Goal: Use online tool/utility: Utilize a website feature to perform a specific function

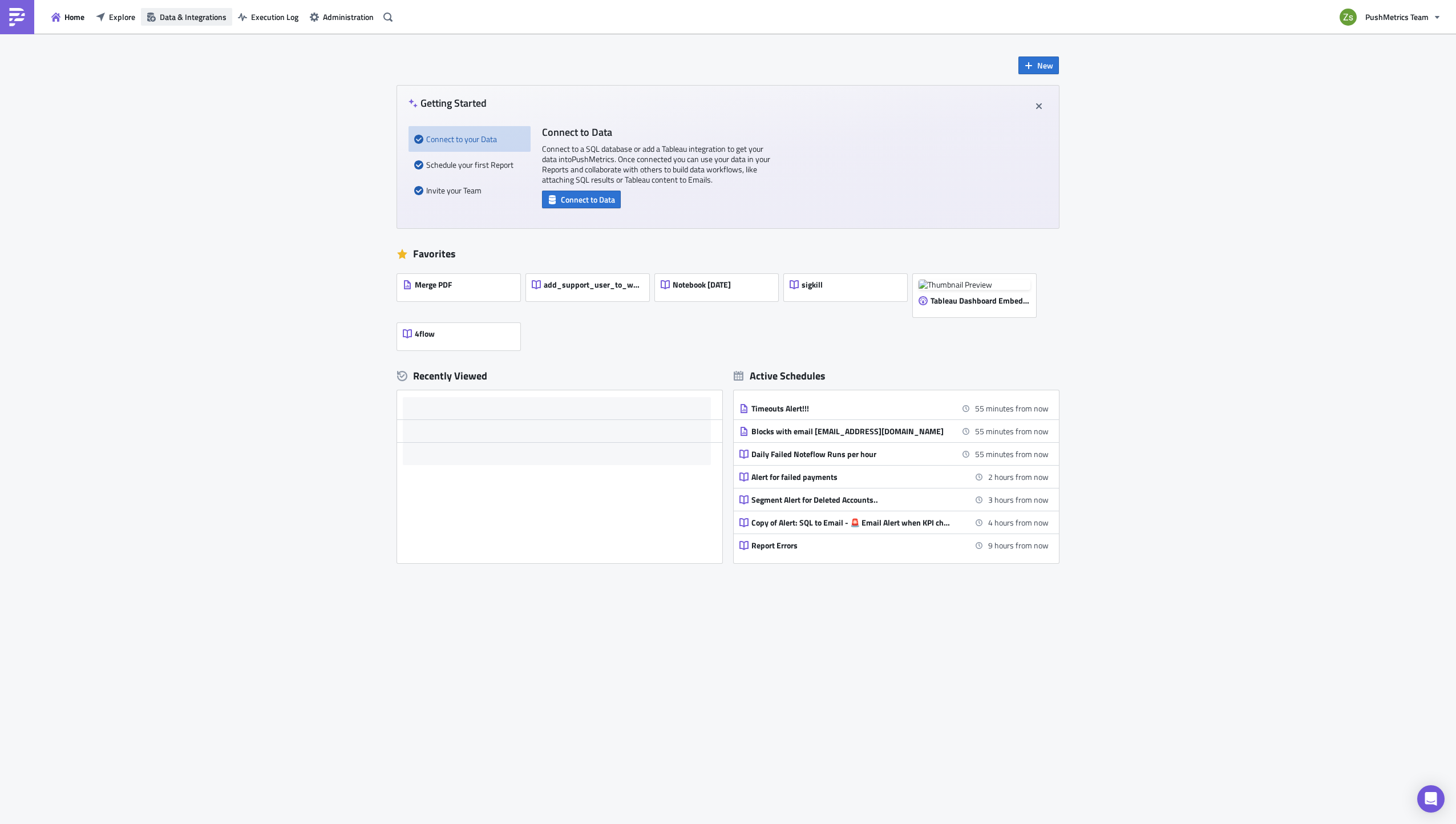
click at [195, 19] on span "Data & Integrations" at bounding box center [193, 17] width 66 height 12
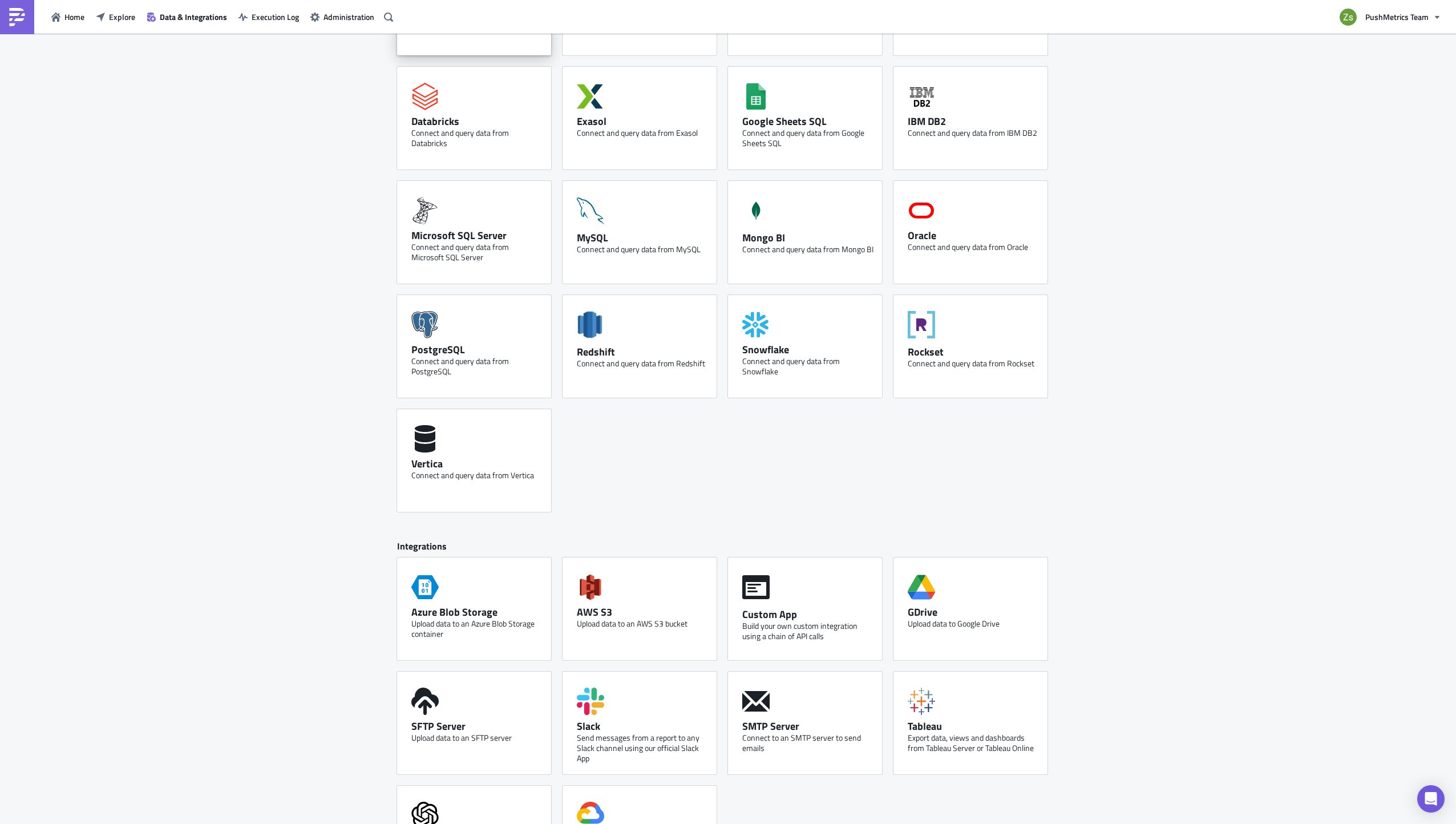
scroll to position [219, 0]
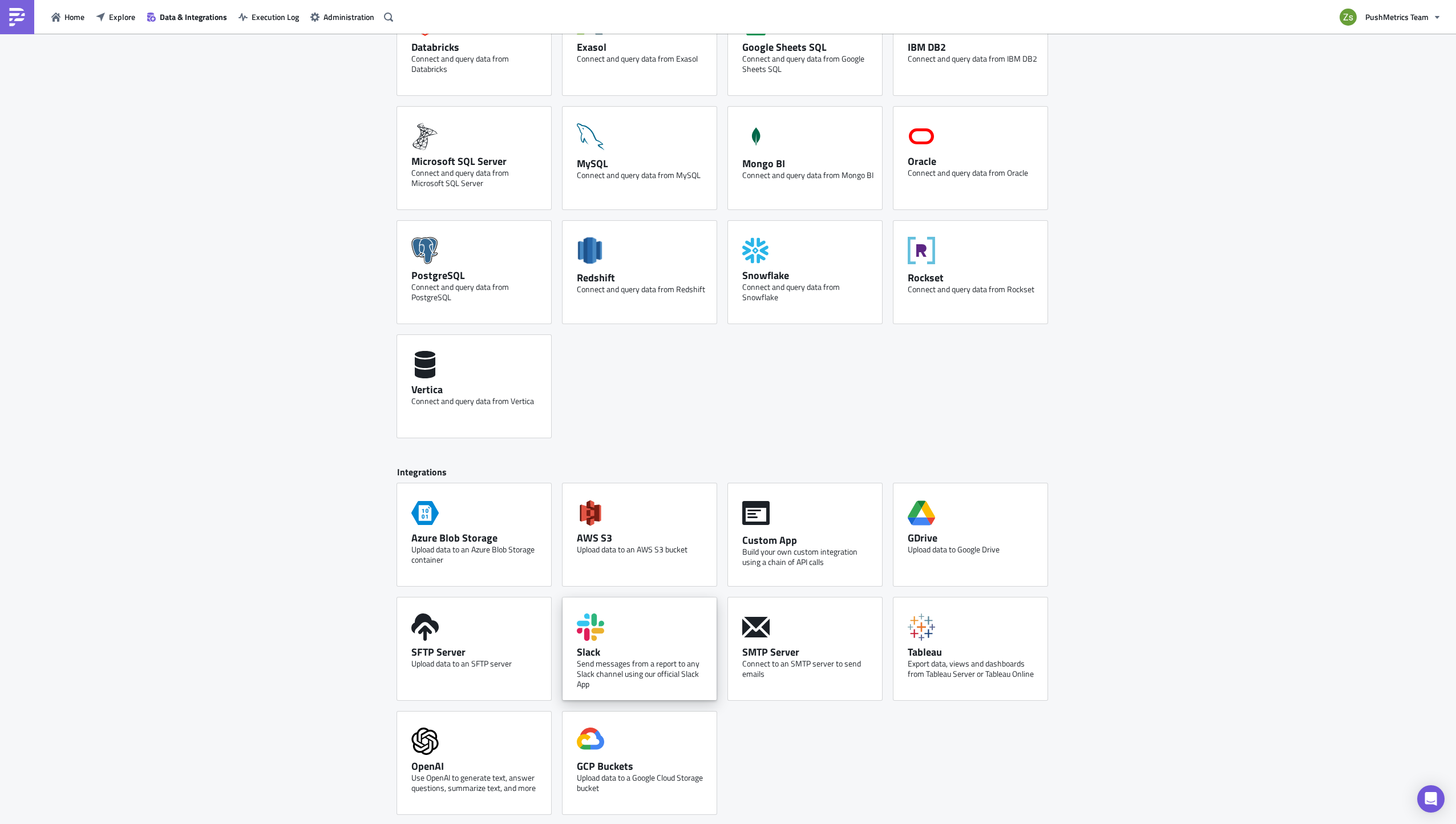
click at [621, 623] on div "Slack Send messages from a report to any Slack channel using our official Slack…" at bounding box center [640, 649] width 154 height 103
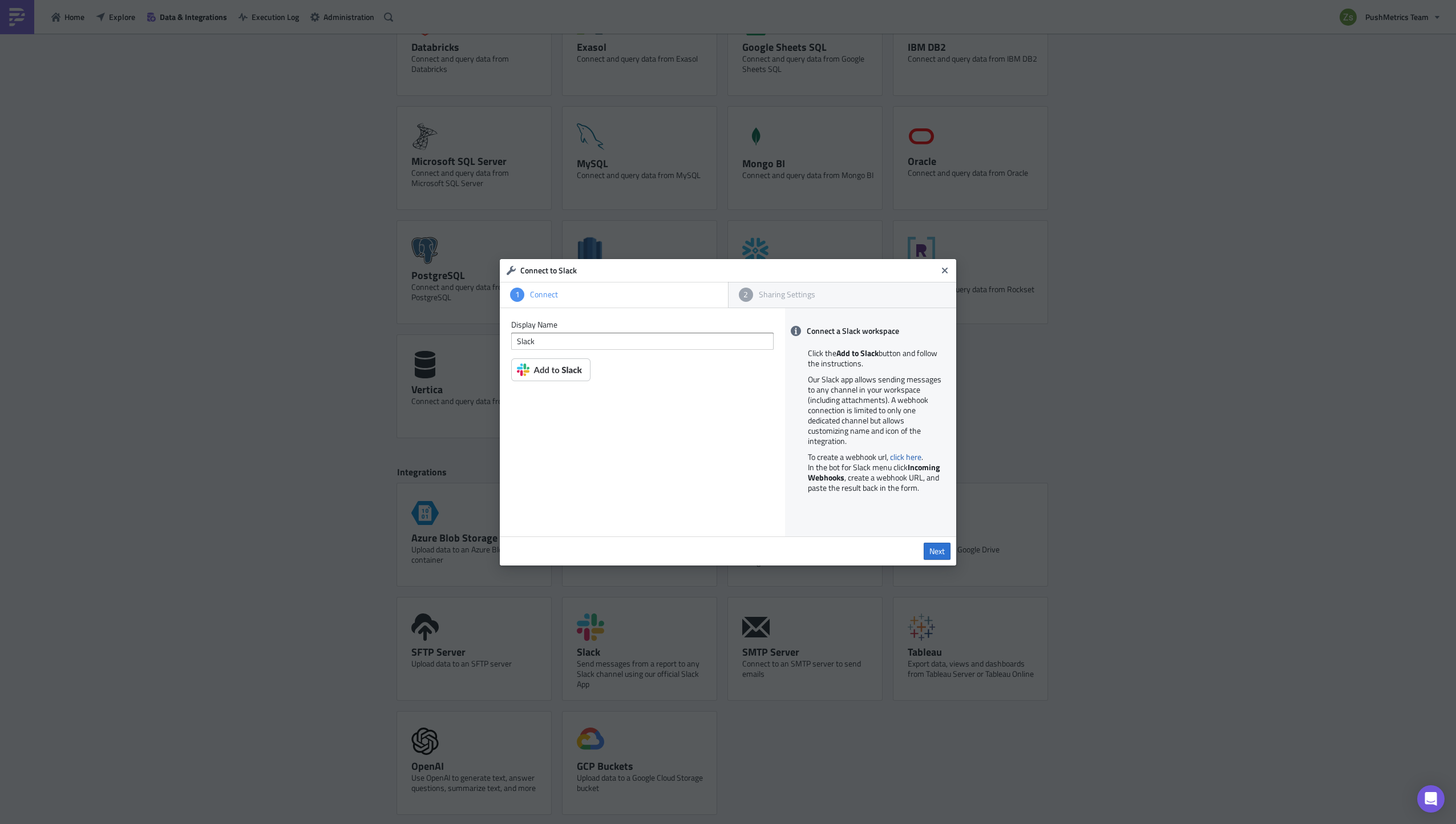
click at [567, 378] on img at bounding box center [550, 369] width 79 height 23
click at [579, 337] on input "Slack" at bounding box center [642, 342] width 262 height 17
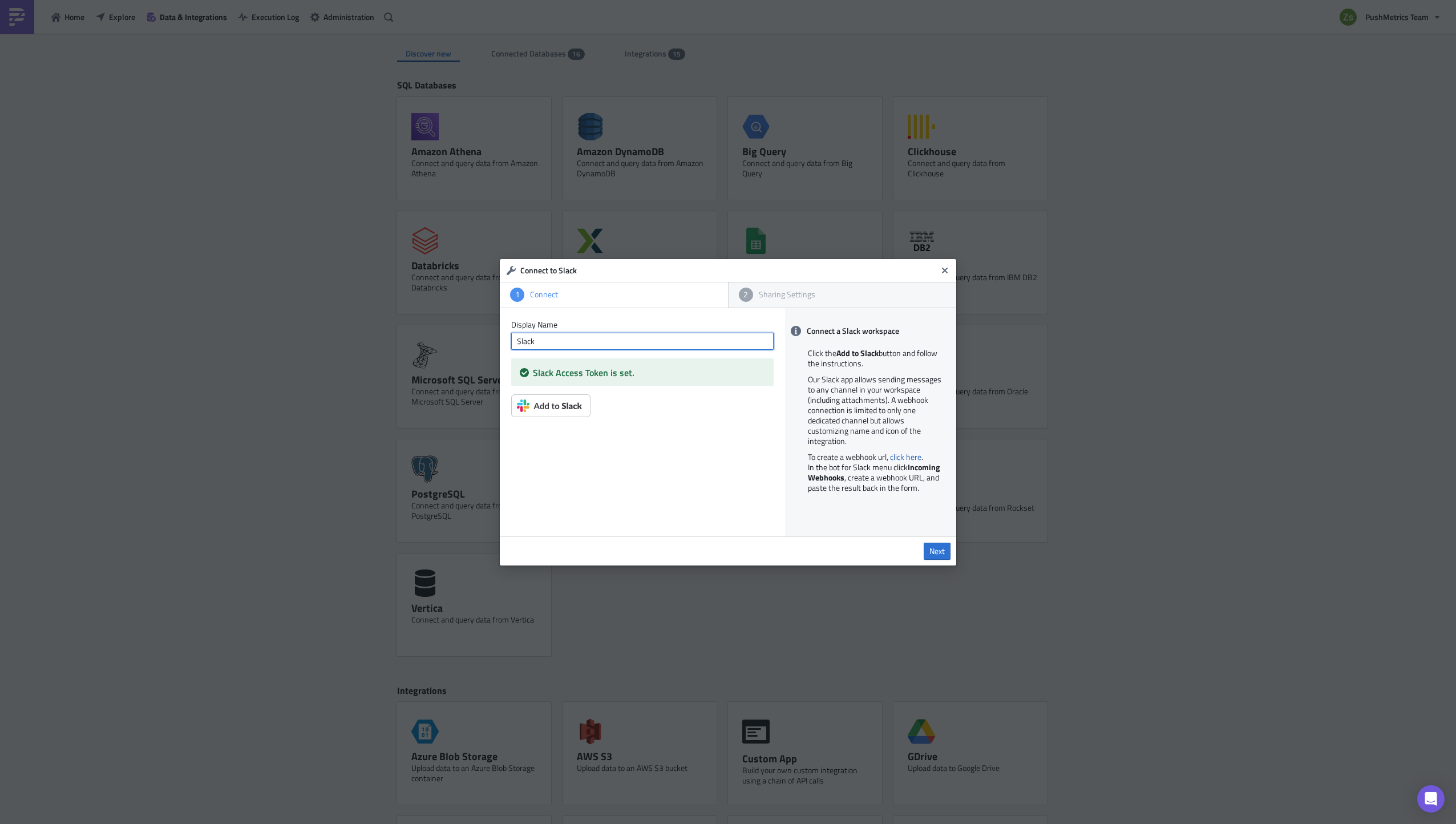
click at [640, 342] on input "Slack" at bounding box center [642, 342] width 262 height 17
type input "Slack - [DATE]"
click at [942, 550] on span "Next" at bounding box center [937, 551] width 15 height 10
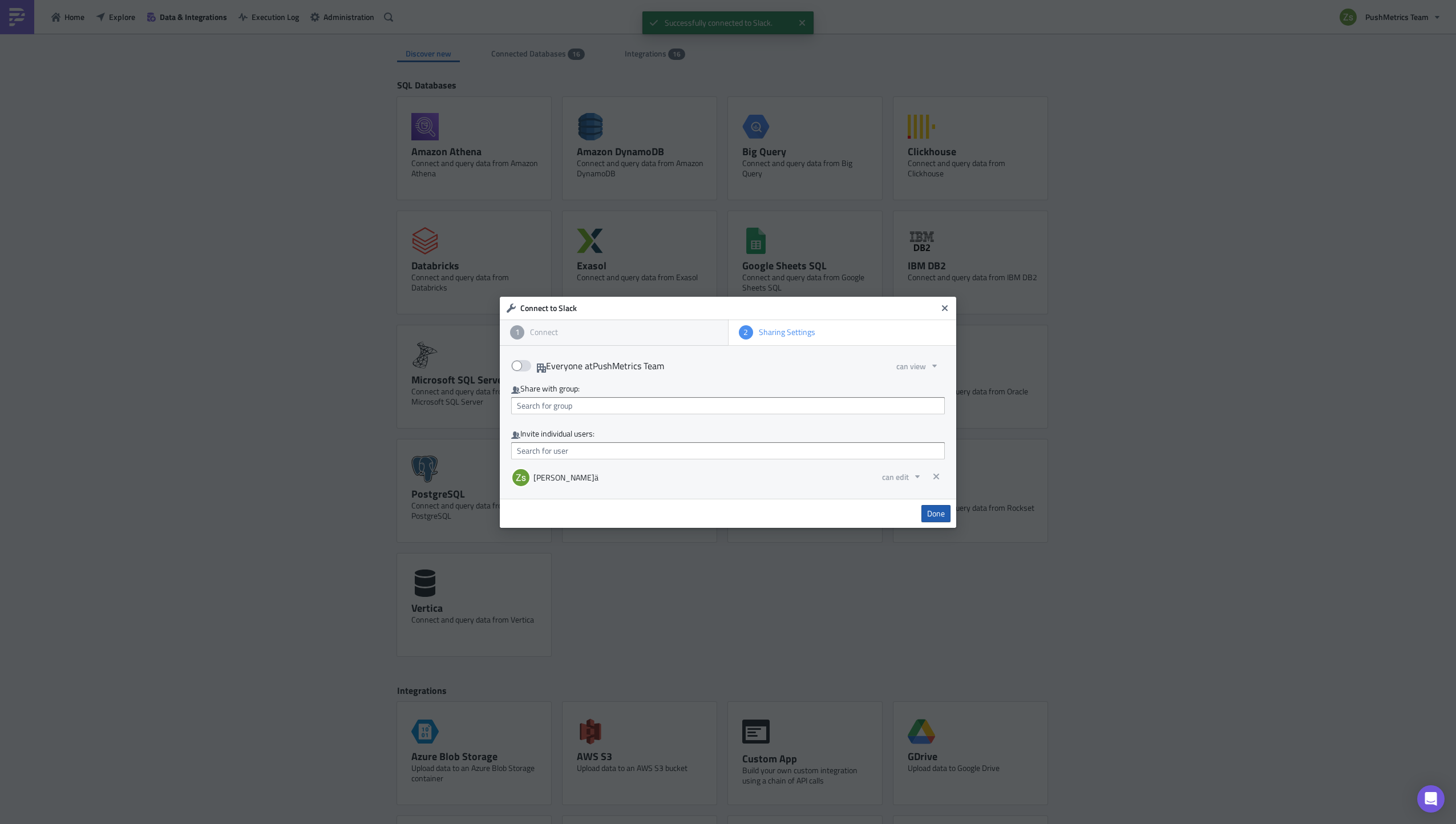
click at [942, 512] on span "Done" at bounding box center [936, 513] width 18 height 10
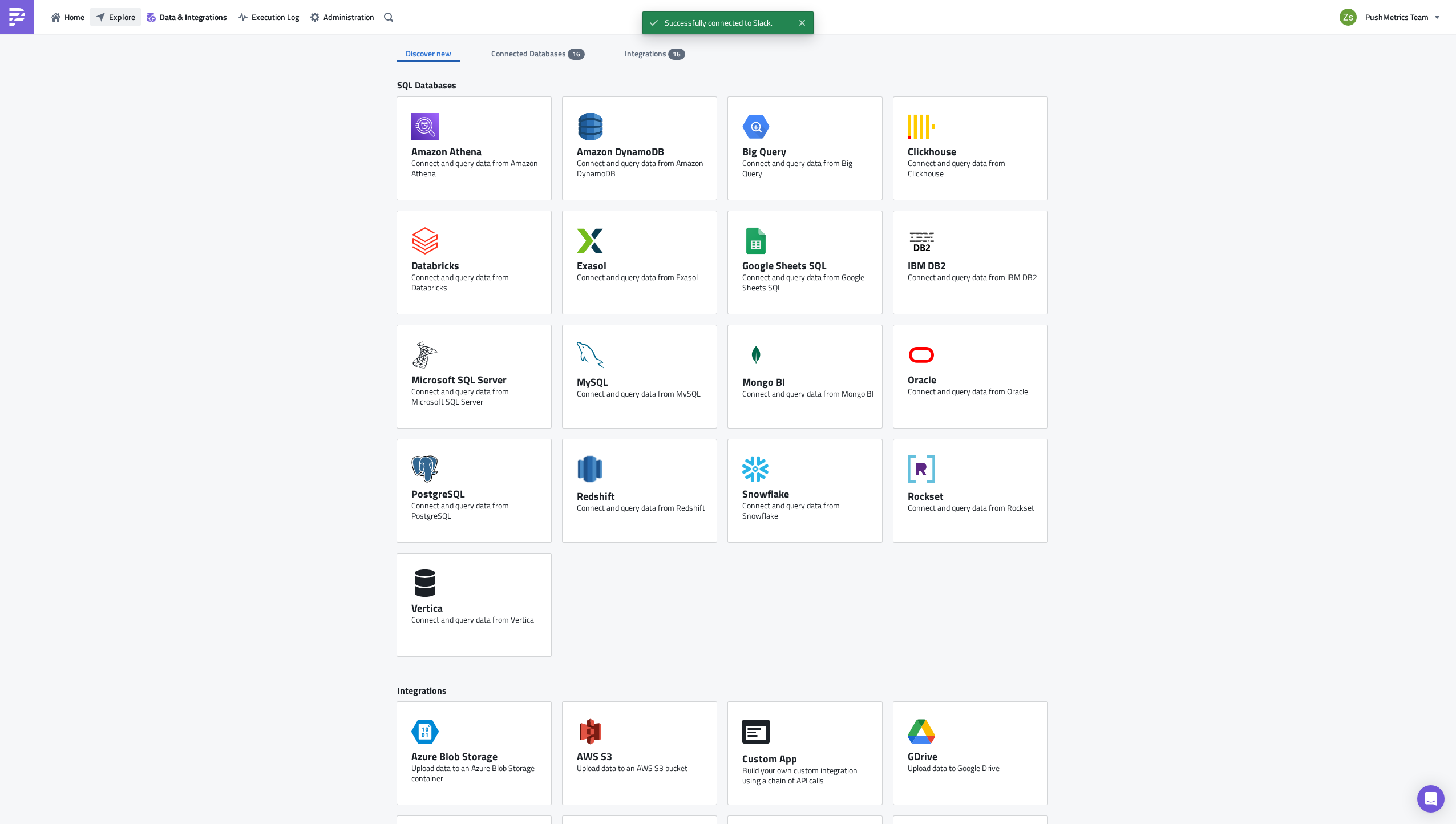
click at [120, 23] on button "Explore" at bounding box center [116, 17] width 51 height 18
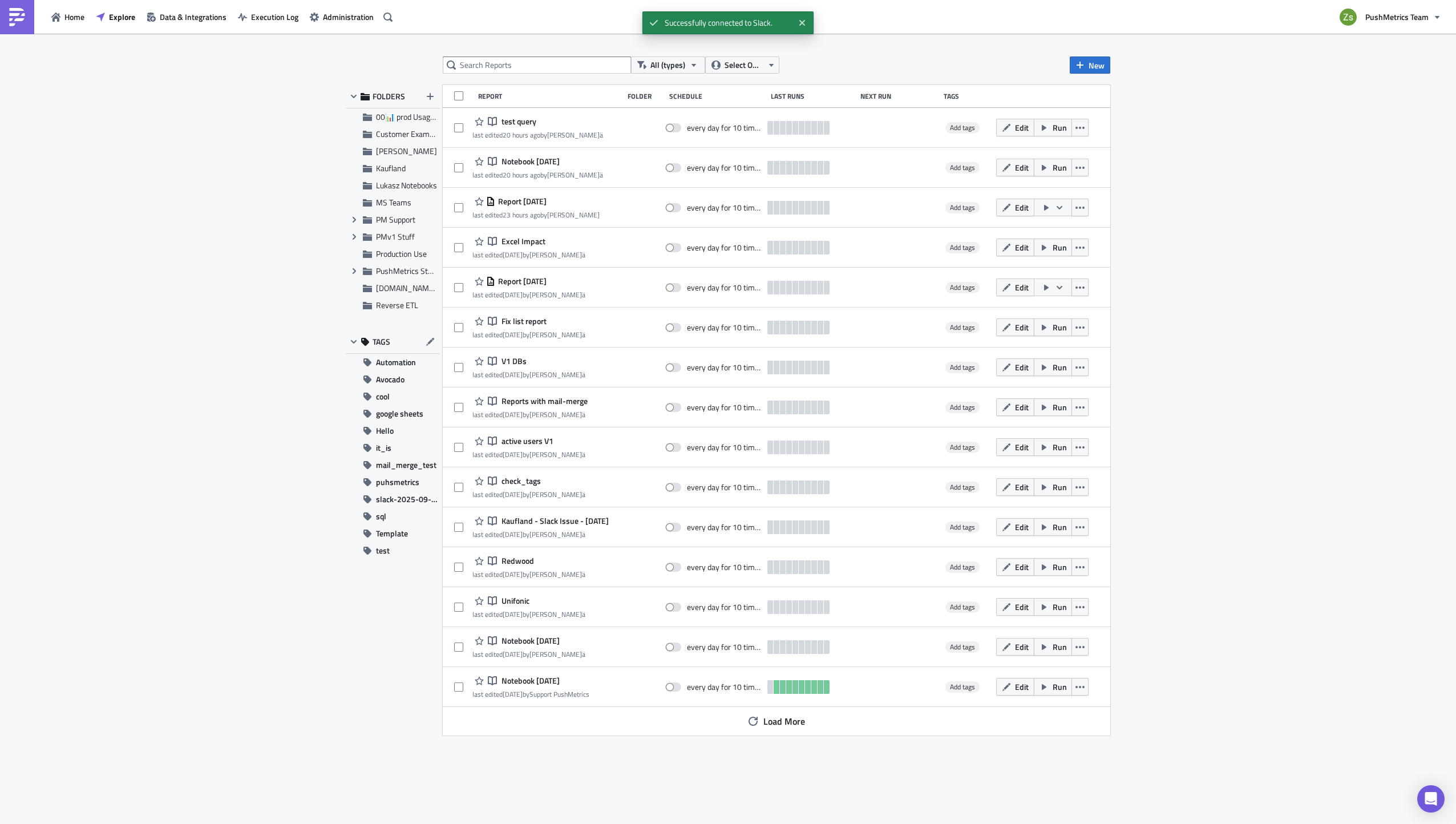
click at [1113, 57] on div "All (types) Select Owner New FOLDERS 00📊 prod Usage Summary Customer Examples […" at bounding box center [728, 429] width 776 height 746
click at [1094, 62] on span "New" at bounding box center [1096, 65] width 16 height 12
click at [1106, 108] on div "Notebook" at bounding box center [1128, 110] width 76 height 11
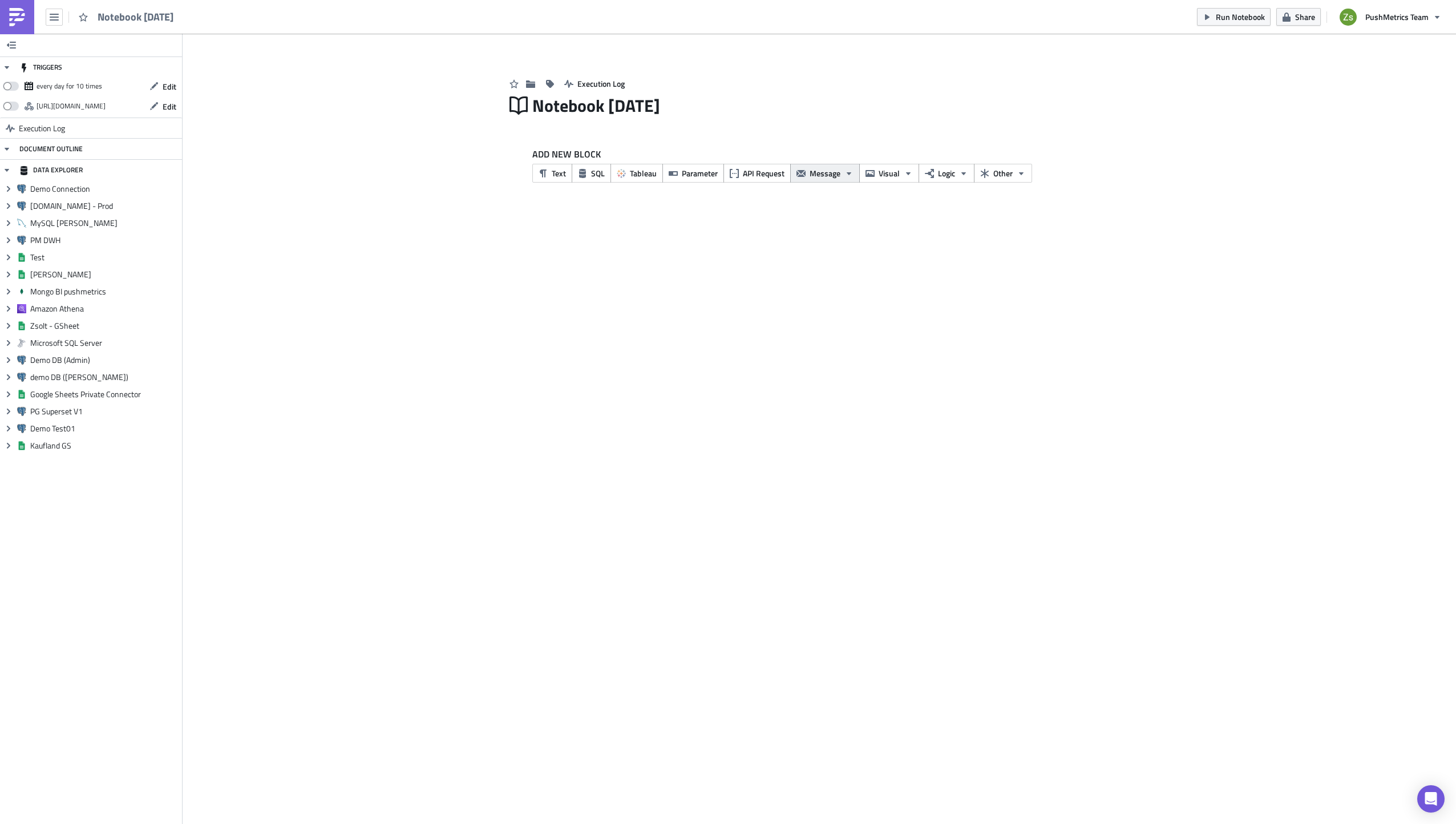
click at [813, 175] on span "Message" at bounding box center [825, 173] width 31 height 12
click at [740, 142] on div "Slack" at bounding box center [736, 139] width 76 height 11
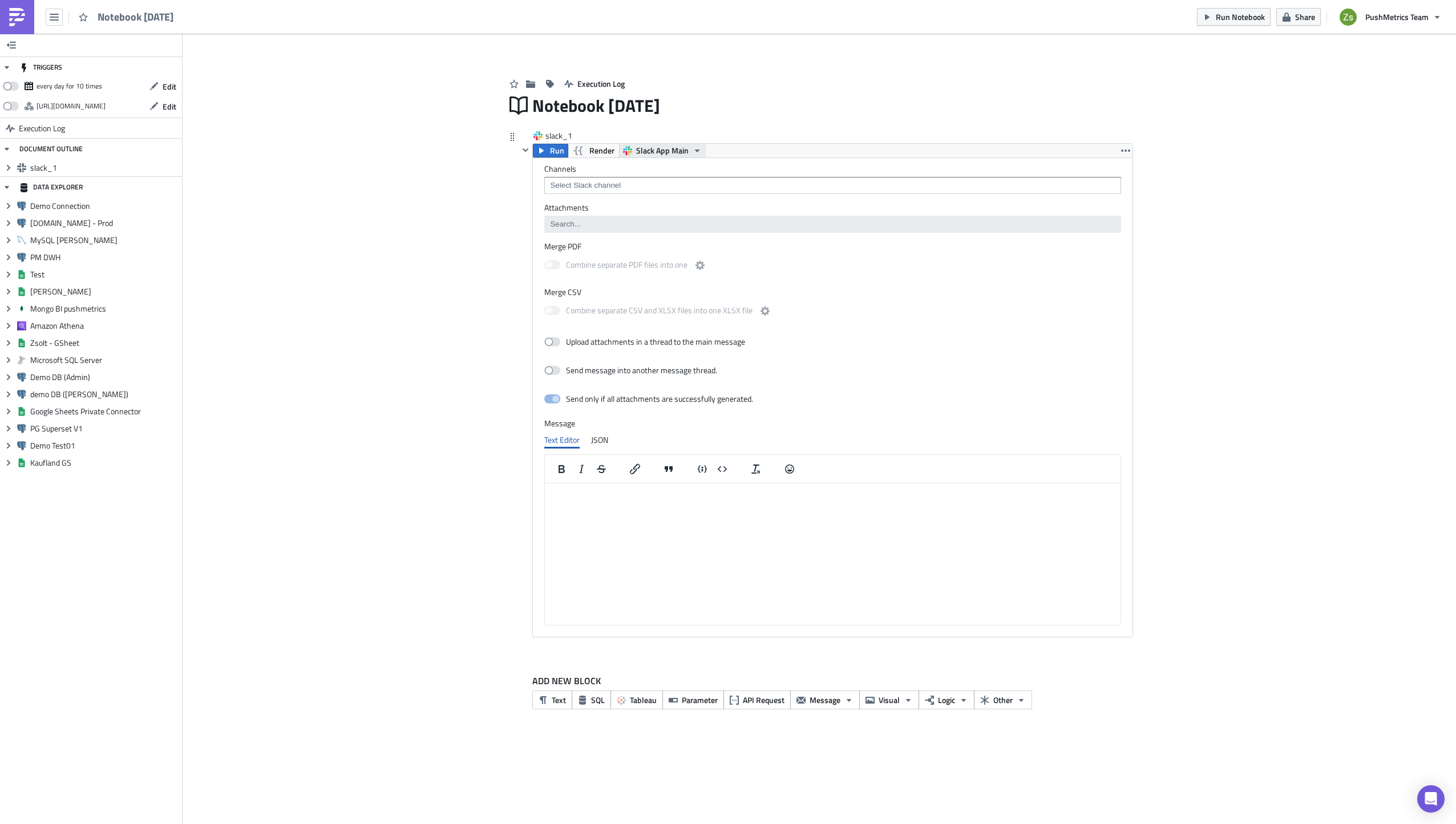
click at [645, 149] on span "Slack App Main" at bounding box center [662, 150] width 52 height 14
click at [701, 318] on div "Slack - [DATE]" at bounding box center [682, 322] width 88 height 11
click at [625, 191] on input at bounding box center [832, 185] width 570 height 11
type input "#test"
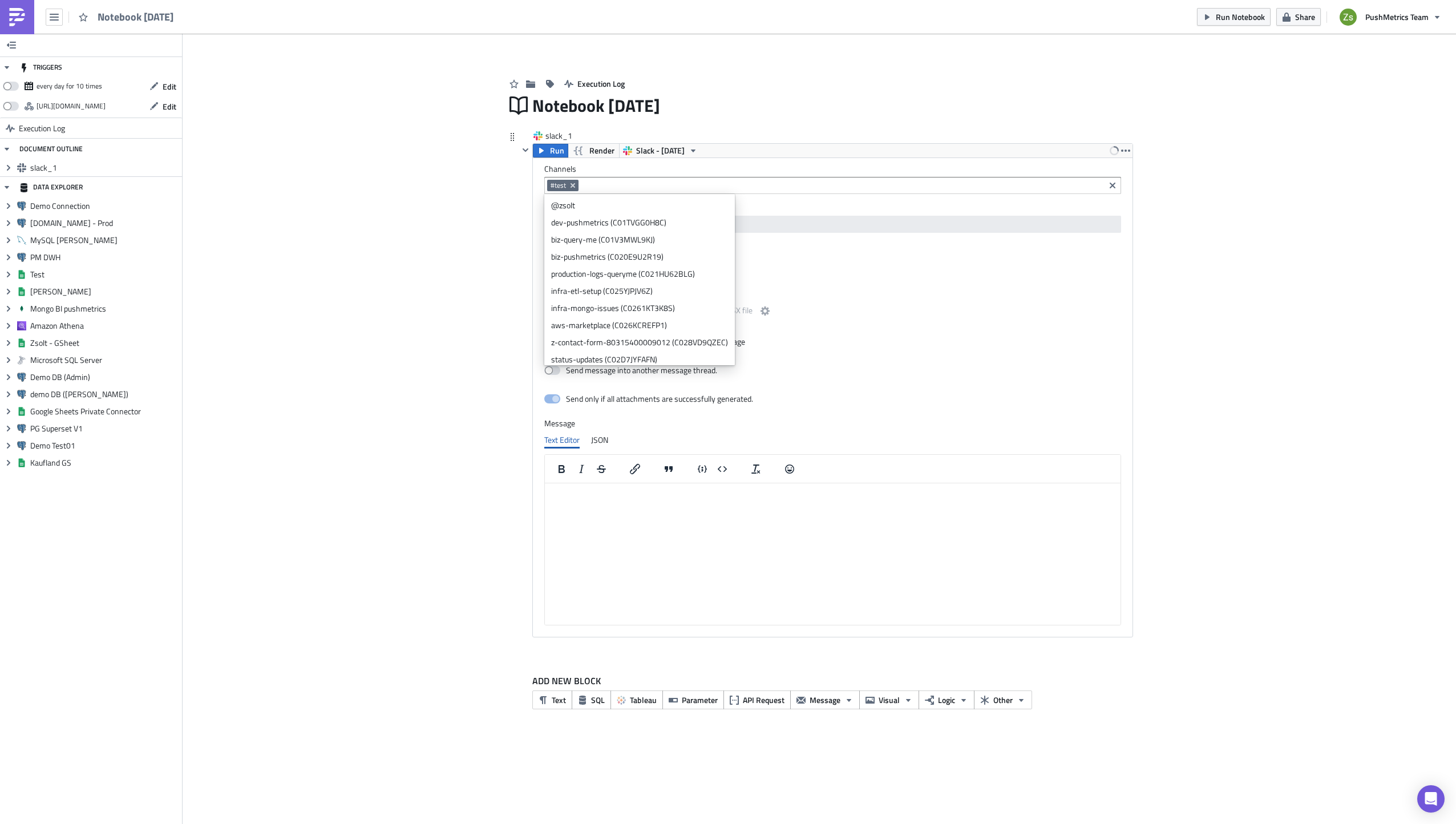
click at [671, 502] on html at bounding box center [833, 492] width 575 height 18
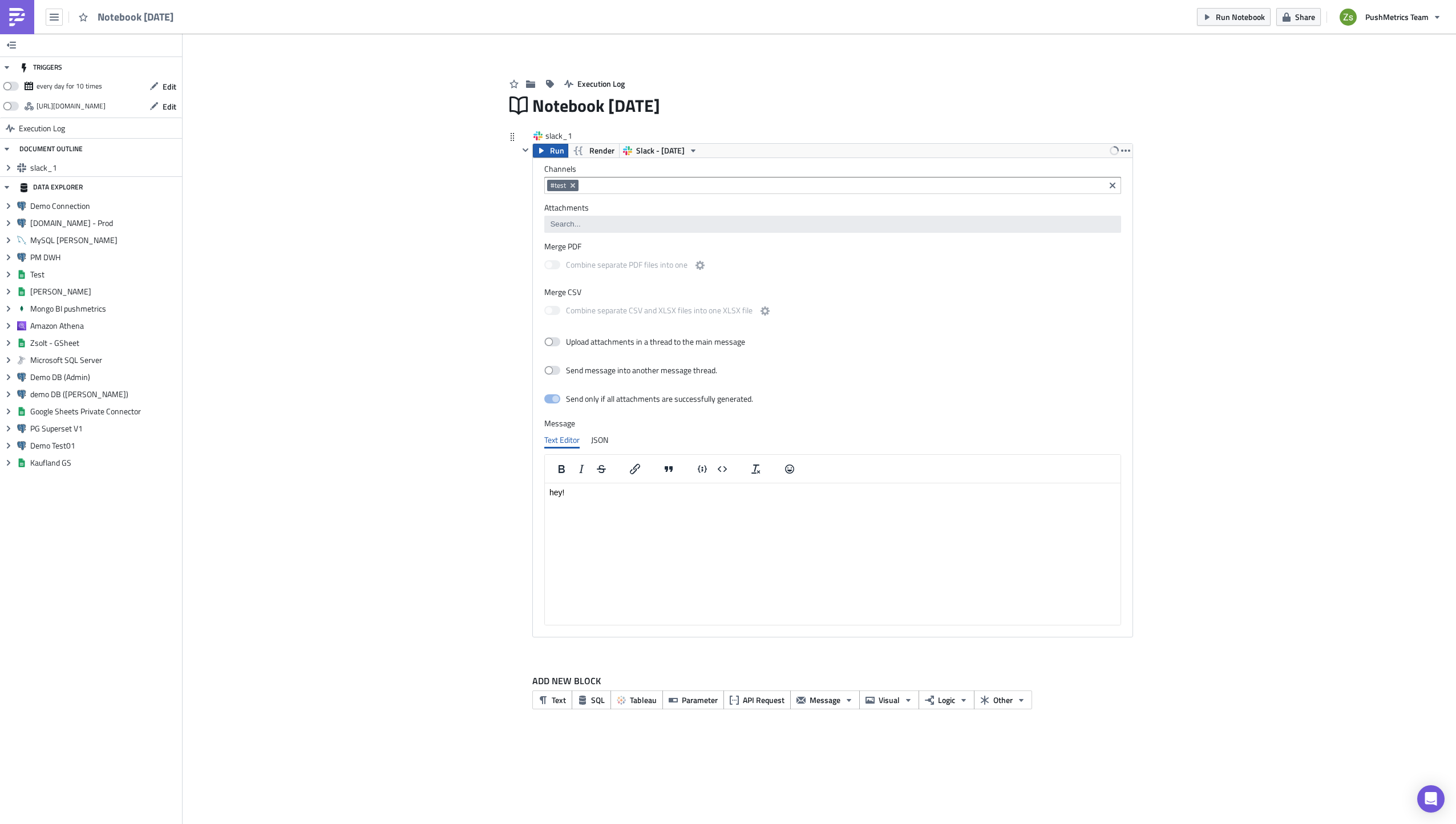
click at [554, 148] on span "Run" at bounding box center [557, 150] width 14 height 14
